Goal: Browse casually: Explore the website without a specific task or goal

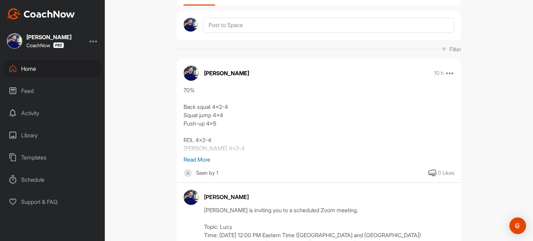
scroll to position [69, 0]
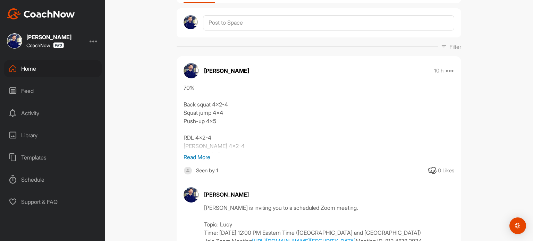
click at [192, 159] on p "Read More" at bounding box center [319, 157] width 271 height 8
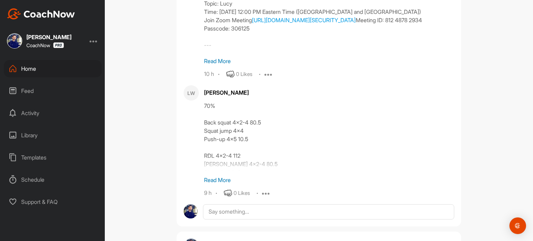
scroll to position [321, 0]
click at [225, 179] on p "Read More" at bounding box center [329, 179] width 250 height 8
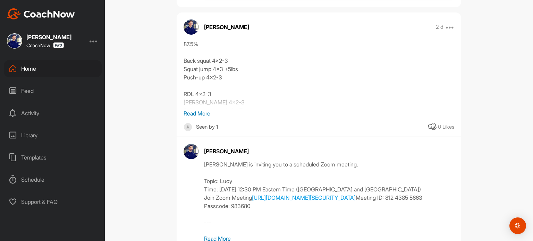
scroll to position [566, 0]
click at [203, 115] on p "Read More" at bounding box center [319, 113] width 271 height 8
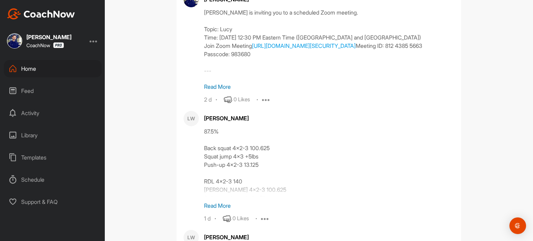
scroll to position [752, 0]
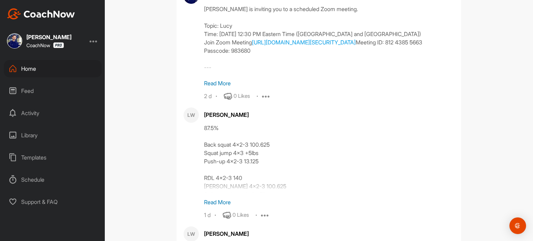
click at [223, 199] on p "Read More" at bounding box center [329, 202] width 250 height 8
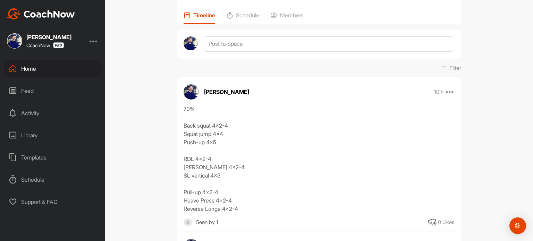
scroll to position [49, 0]
